Goal: Consume media (video, audio): Watch videos, listen to music or podcasts

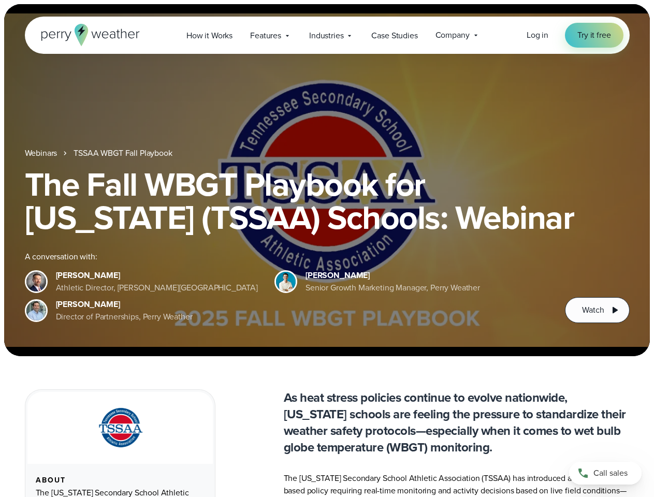
click at [327, 249] on div "The Fall WBGT Playbook for [US_STATE] (TSSAA) Schools: Webinar A conversation w…" at bounding box center [327, 245] width 605 height 155
click at [327, 35] on span "Industries" at bounding box center [326, 36] width 34 height 12
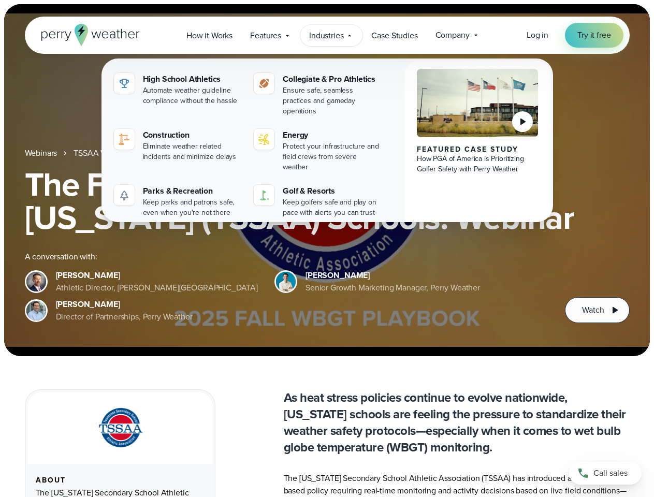
click at [327, 180] on h1 "The Fall WBGT Playbook for [US_STATE] (TSSAA) Schools: Webinar" at bounding box center [327, 201] width 605 height 66
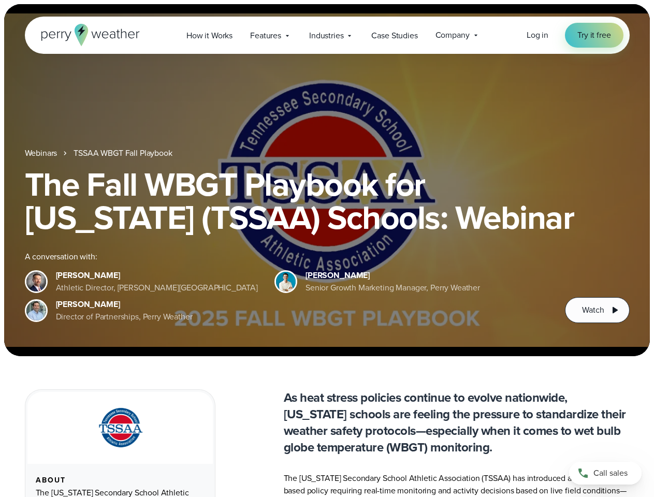
click at [124, 153] on link "TSSAA WBGT Fall Playbook" at bounding box center [123, 153] width 98 height 12
click at [597, 310] on span "Watch" at bounding box center [593, 310] width 22 height 12
